Goal: Task Accomplishment & Management: Use online tool/utility

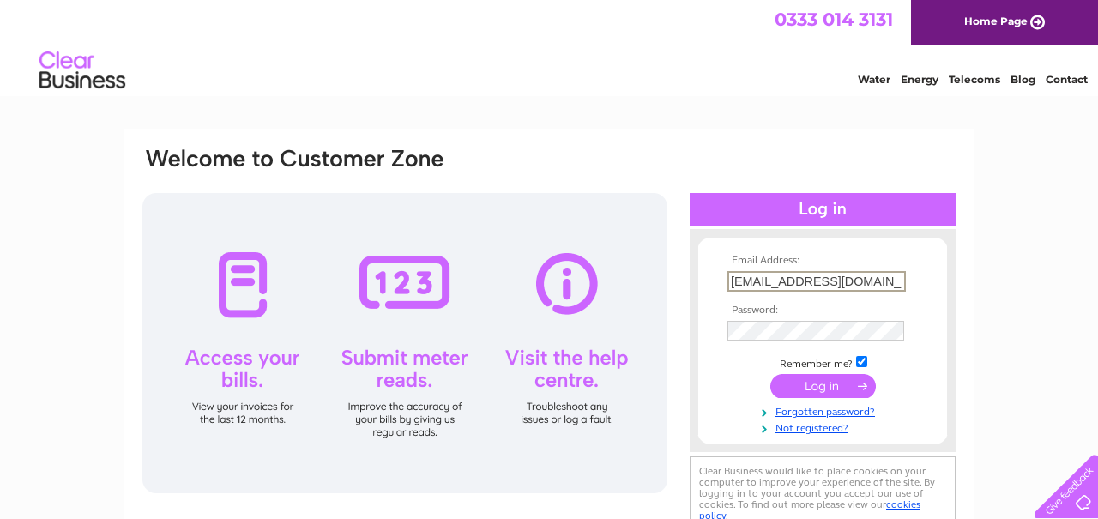
type input "mdrungyte@havishamgroup.com"
click at [823, 384] on input "submit" at bounding box center [823, 386] width 106 height 24
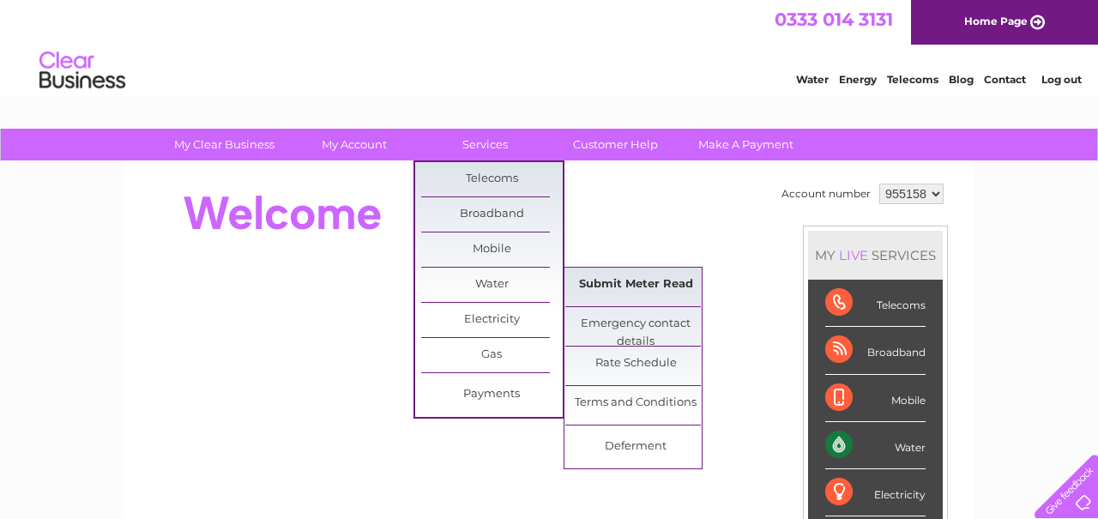
click at [646, 285] on link "Submit Meter Read" at bounding box center [636, 285] width 142 height 34
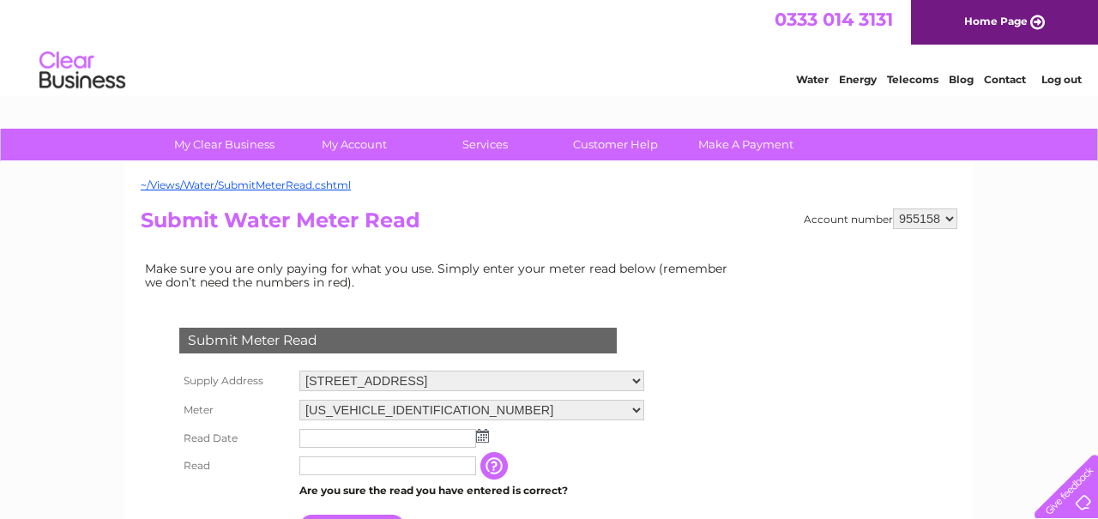
click at [486, 429] on img at bounding box center [482, 436] width 13 height 14
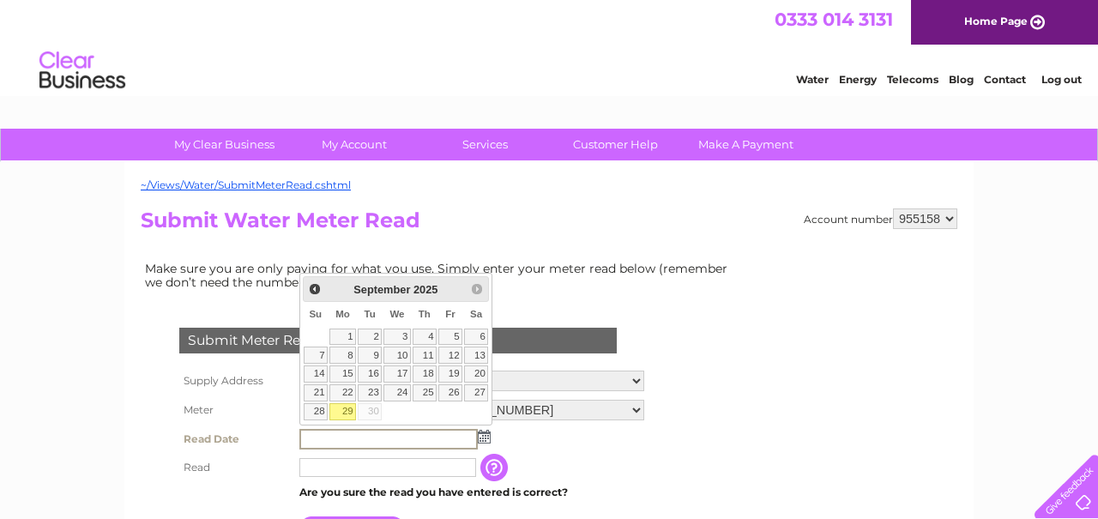
click at [347, 410] on link "29" at bounding box center [342, 411] width 27 height 17
type input "[DATE]"
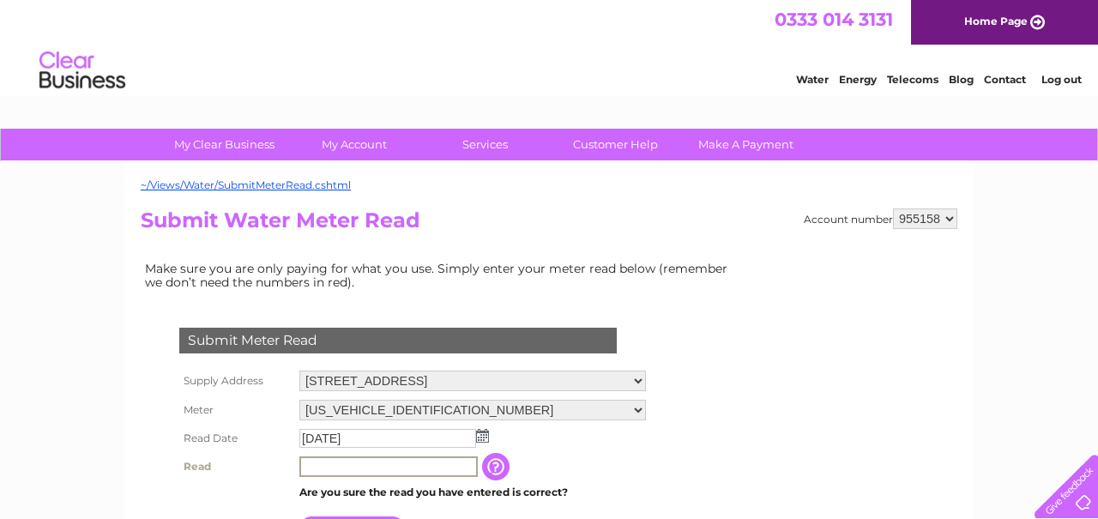
click at [354, 466] on input "text" at bounding box center [388, 466] width 178 height 21
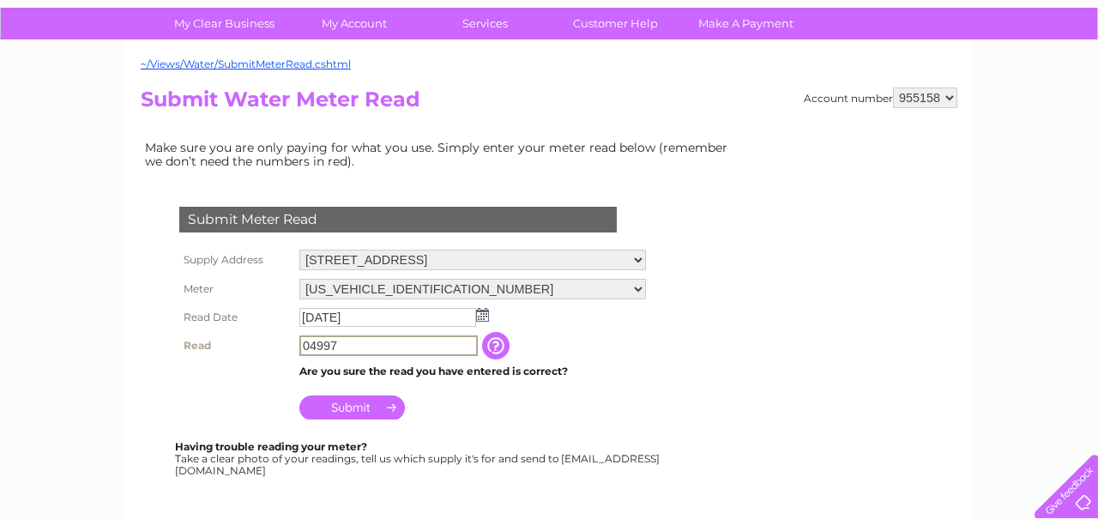
scroll to position [117, 0]
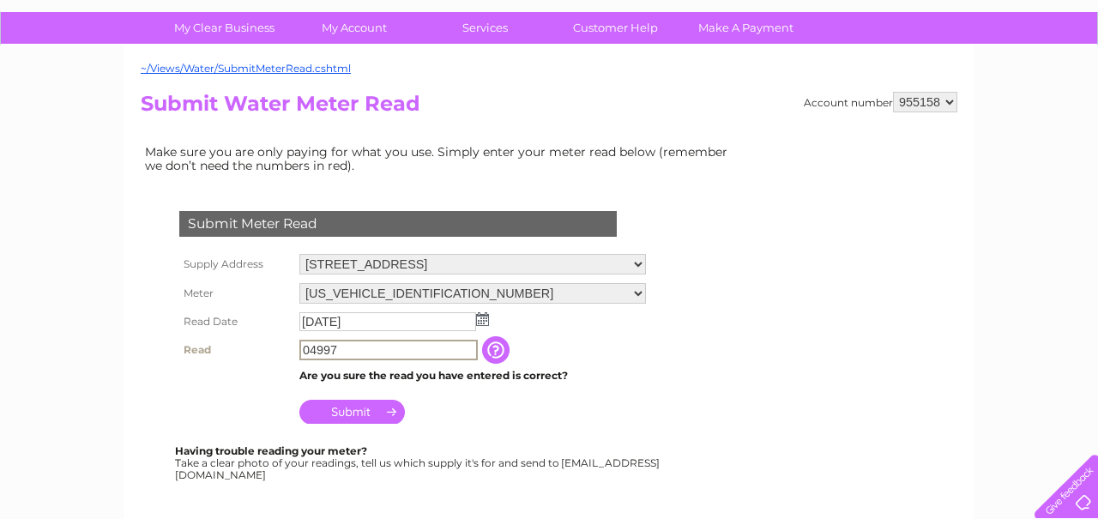
type input "04997"
click at [354, 408] on input "Submit" at bounding box center [352, 412] width 106 height 24
